Goal: Register for event/course

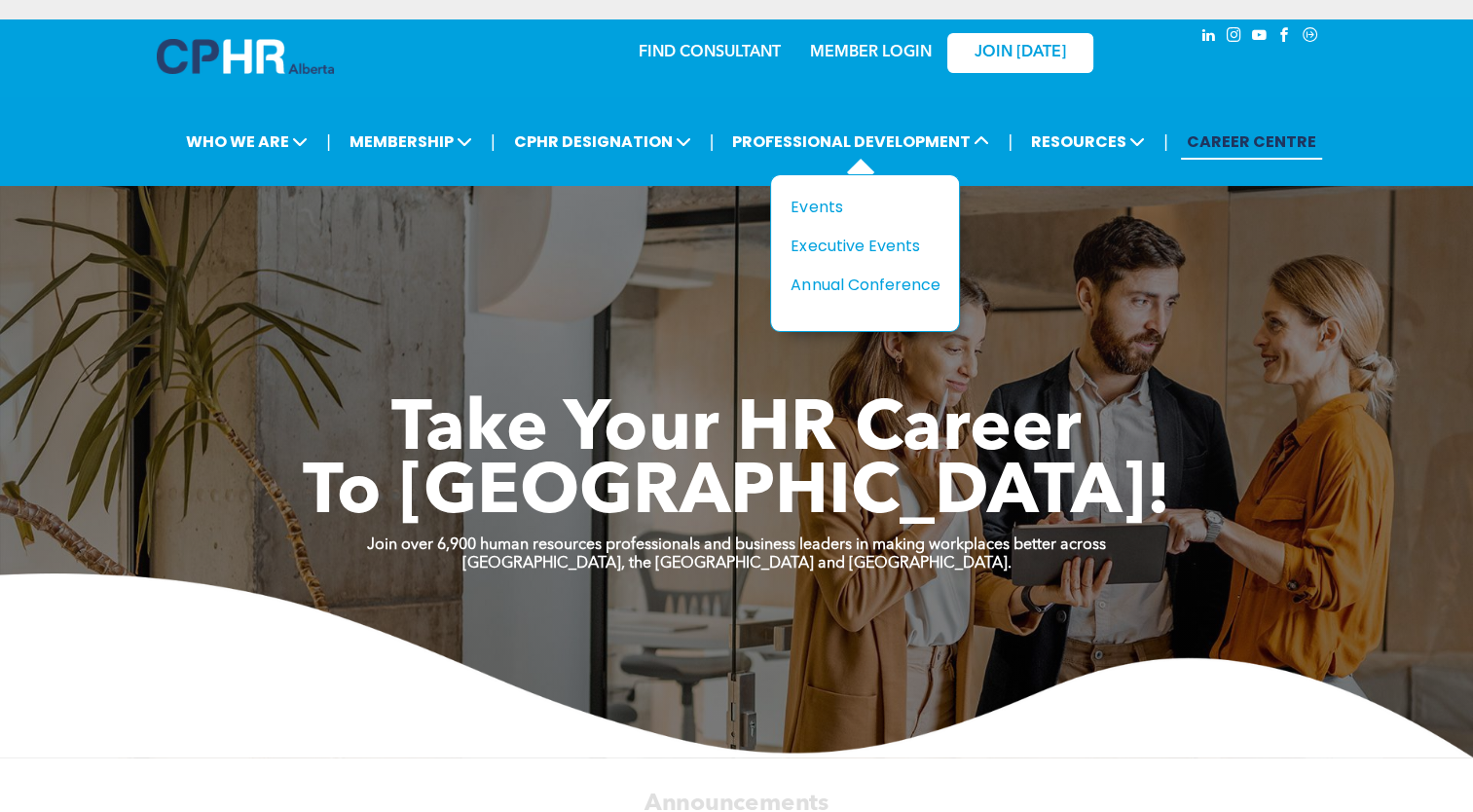
click at [832, 191] on div "Title Events Executive Events Annual Conference" at bounding box center [865, 254] width 190 height 158
click at [816, 206] on div "Events" at bounding box center [858, 207] width 135 height 24
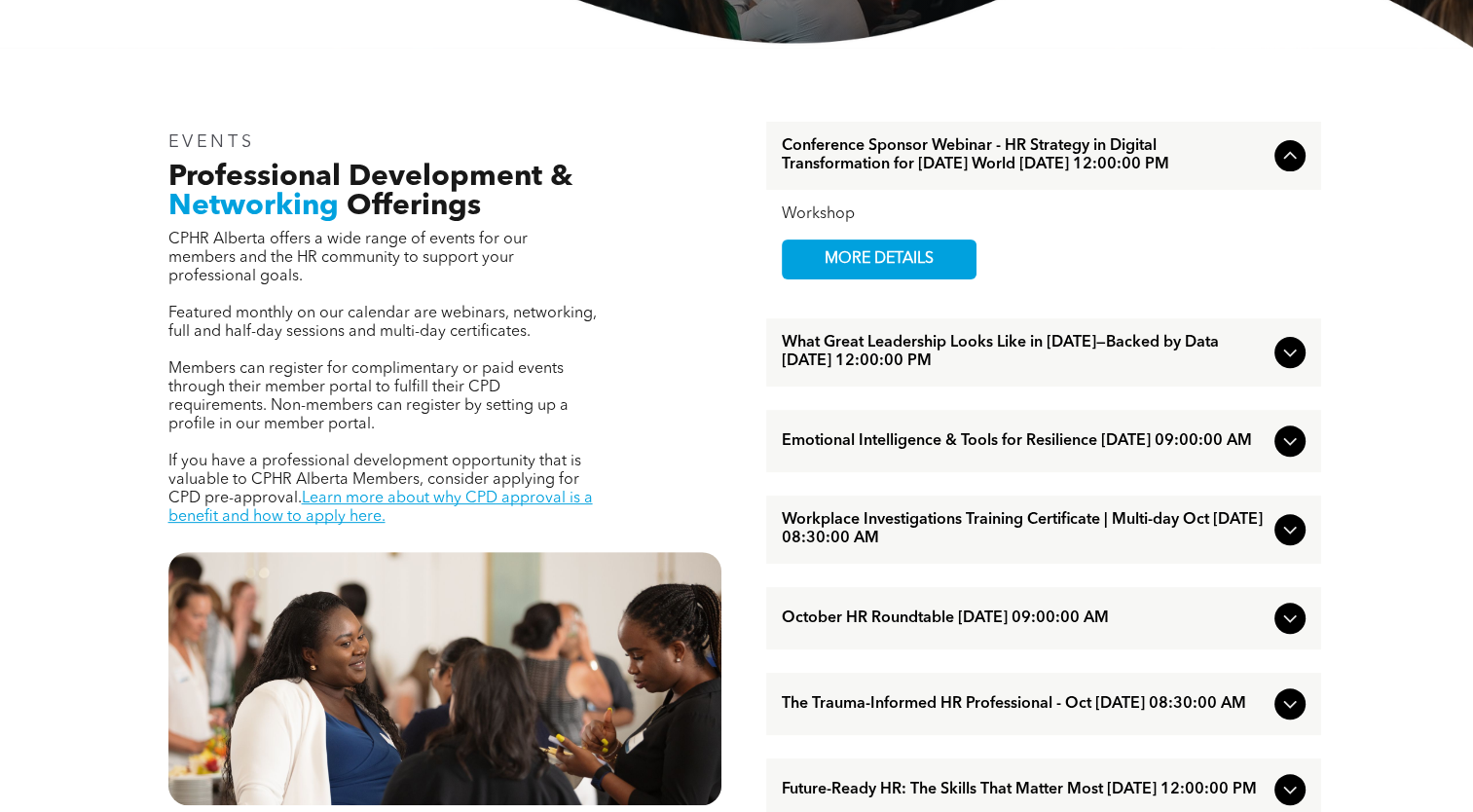
scroll to position [583, 0]
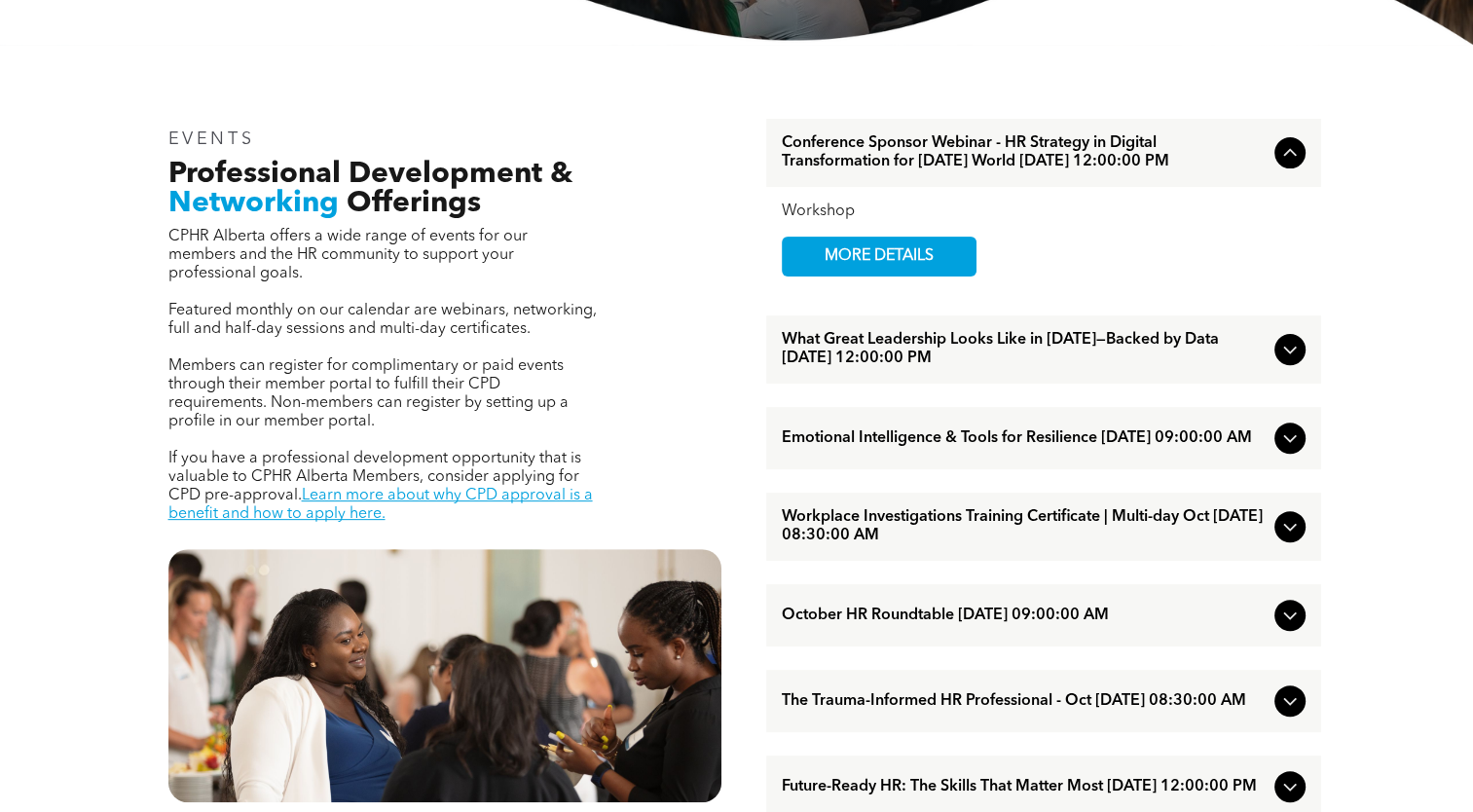
click at [820, 368] on span "What Great Leadership Looks Like in [DATE]—Backed by Data [DATE] 12:00:00 PM" at bounding box center [1024, 349] width 485 height 37
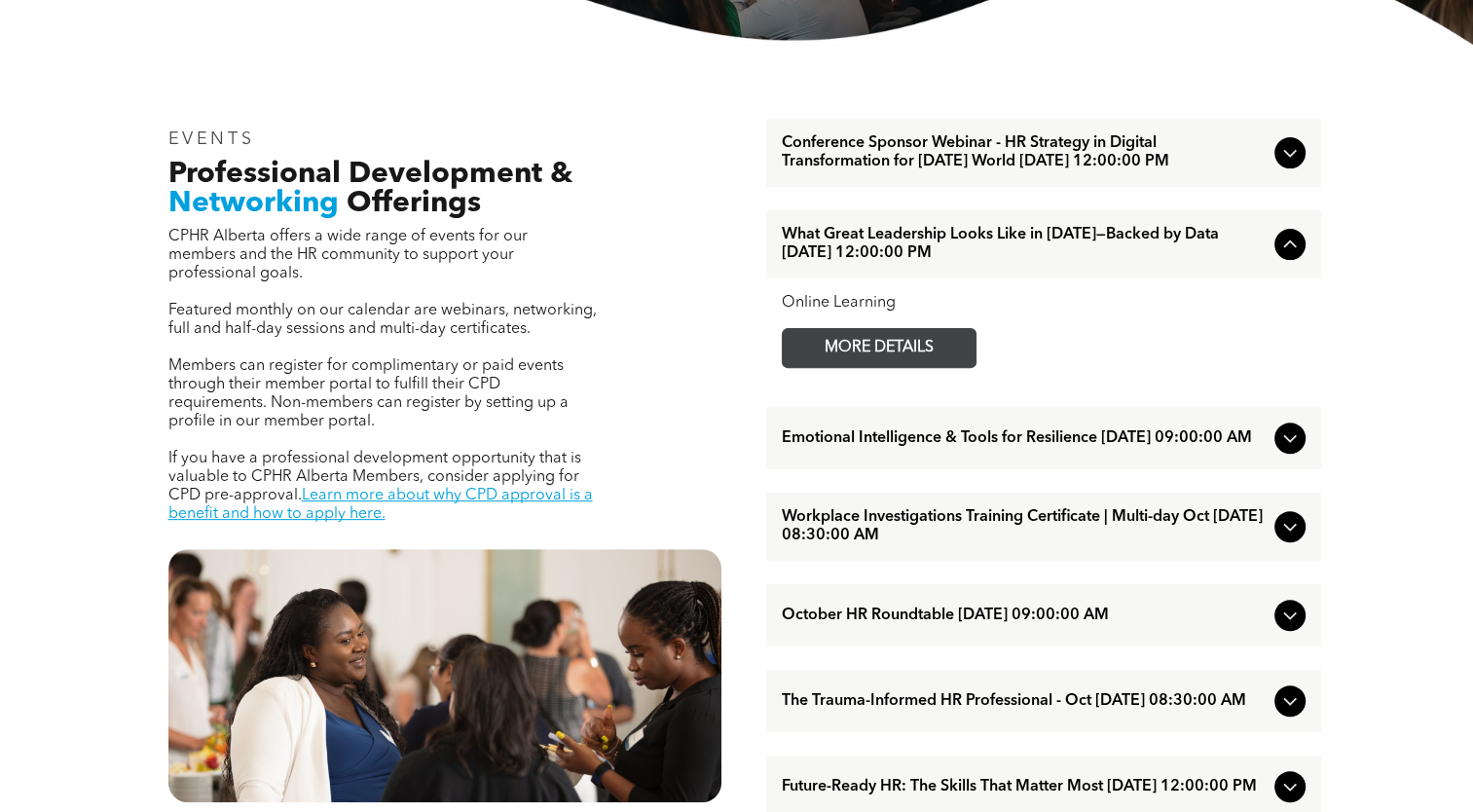
click at [820, 367] on span "MORE DETAILS" at bounding box center [880, 347] width 154 height 38
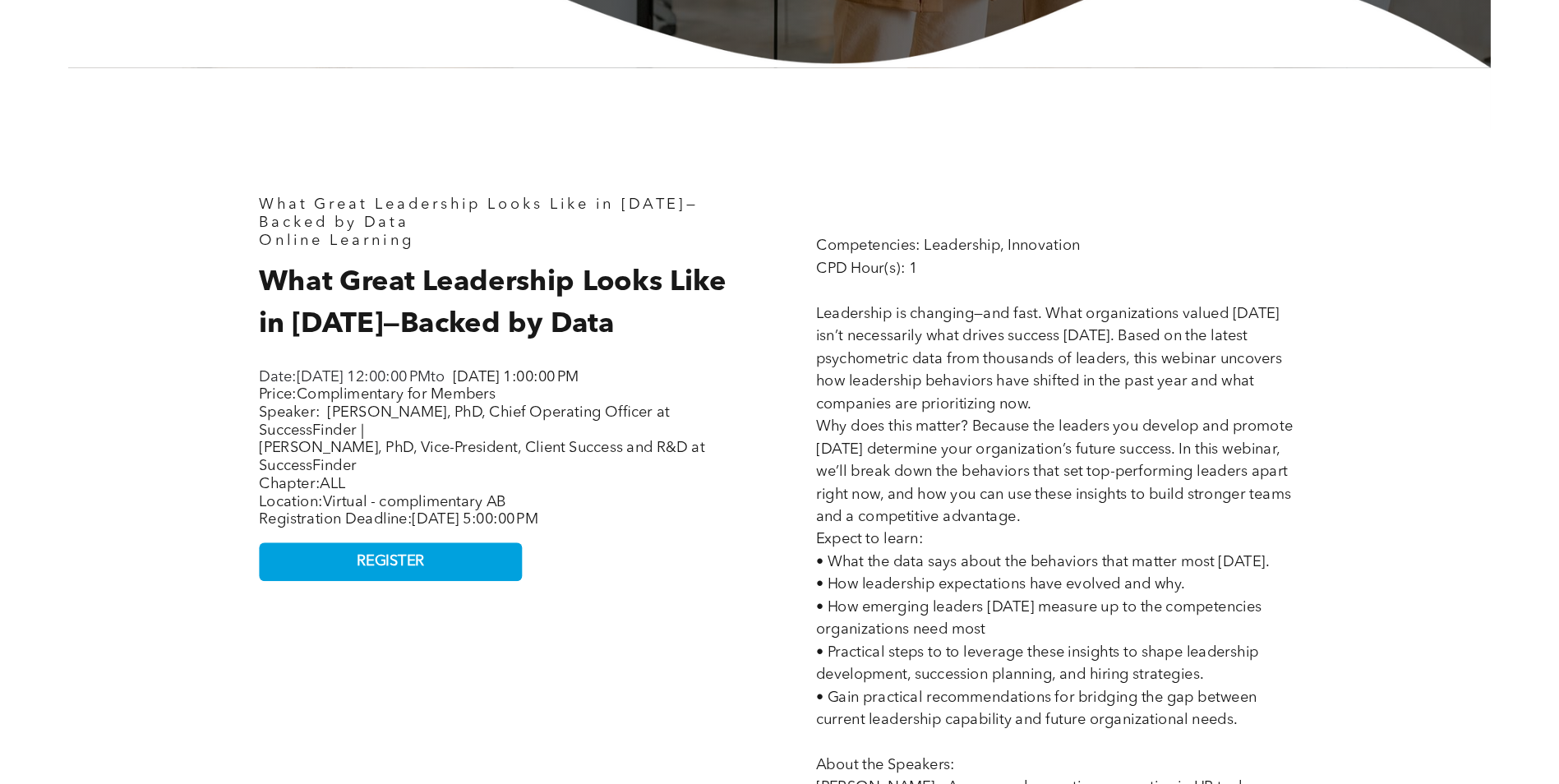
scroll to position [617, 0]
